Goal: Task Accomplishment & Management: Manage account settings

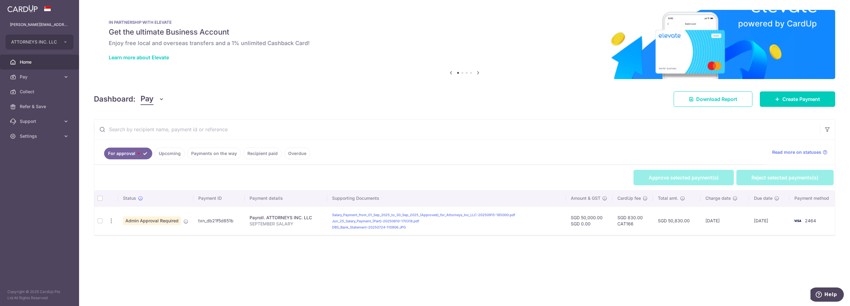
click at [102, 197] on th at bounding box center [99, 198] width 11 height 16
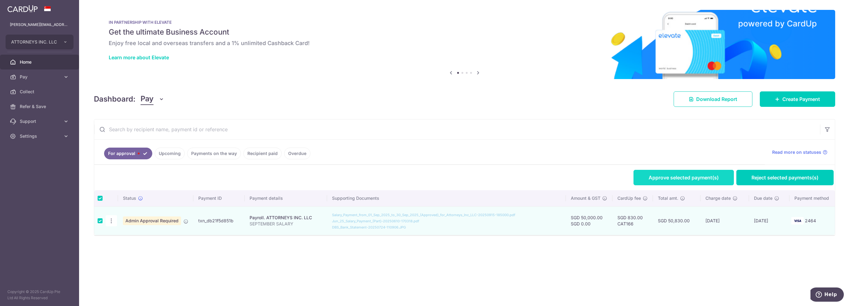
click at [684, 175] on link "Approve selected payment(s)" at bounding box center [684, 177] width 100 height 15
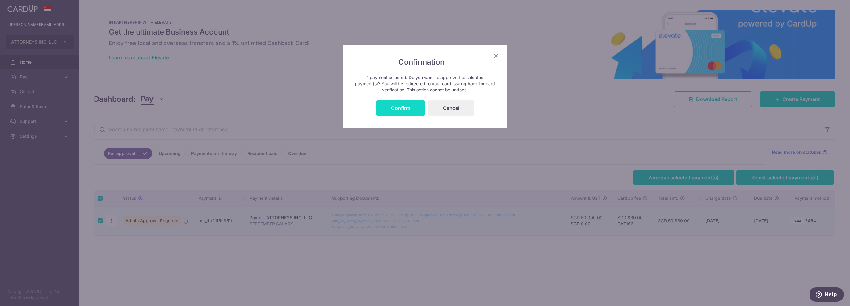
click at [394, 109] on button "Confirm" at bounding box center [400, 107] width 49 height 15
